Goal: Task Accomplishment & Management: Use online tool/utility

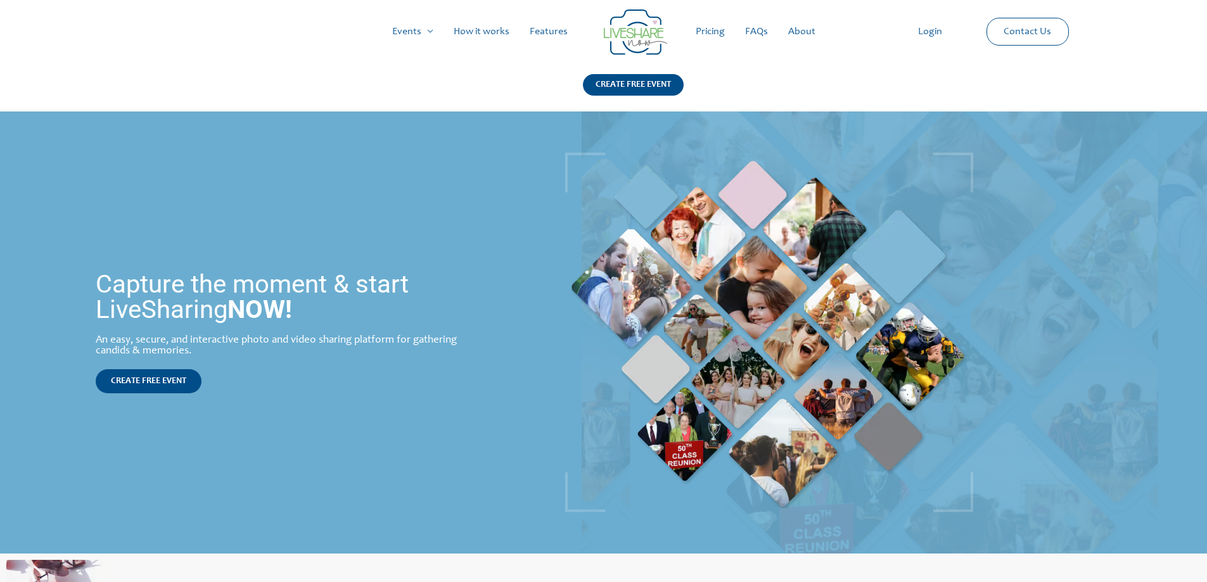
click at [928, 32] on link "Login" at bounding box center [930, 31] width 44 height 41
click at [150, 377] on span "CREATE FREE EVENT" at bounding box center [148, 381] width 75 height 9
click at [922, 32] on link "Login" at bounding box center [930, 31] width 44 height 41
